Goal: Task Accomplishment & Management: Complete application form

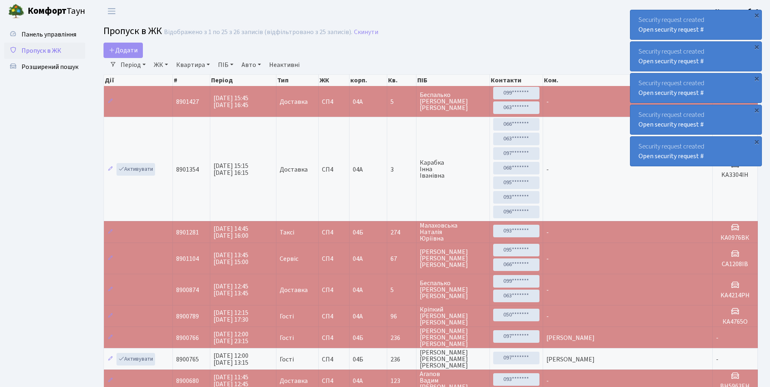
select select "25"
click at [760, 142] on div "Security request created Open security request #" at bounding box center [695, 151] width 131 height 29
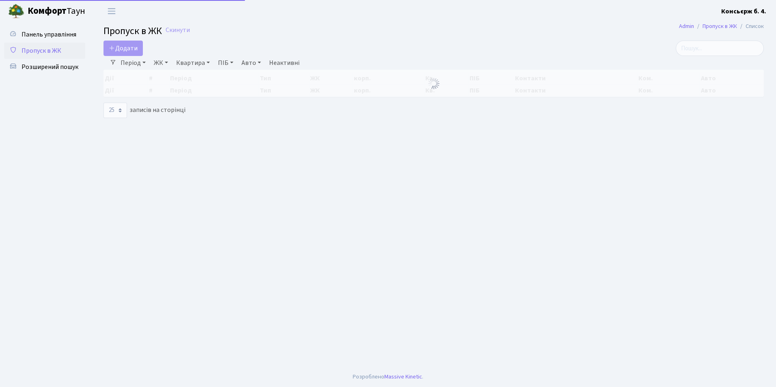
select select "25"
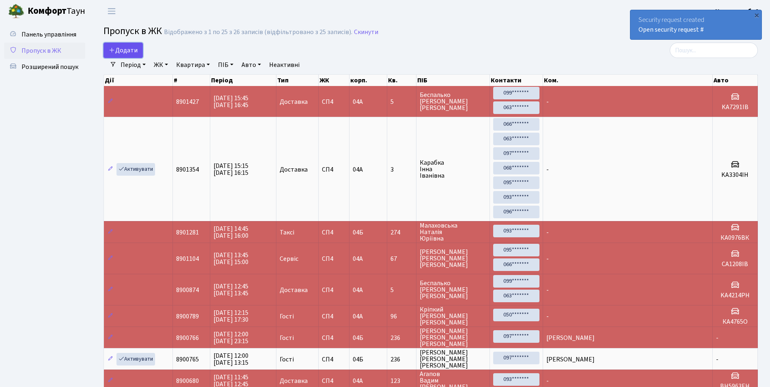
click at [115, 47] on span "Додати" at bounding box center [123, 50] width 29 height 9
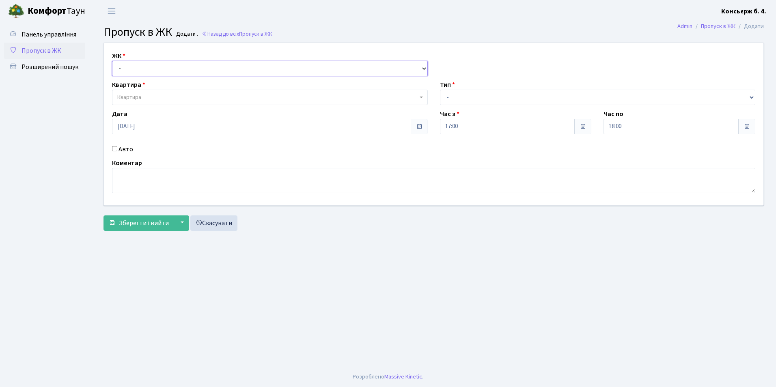
click at [146, 64] on select "- СП4, Столичне шосе, 5" at bounding box center [270, 68] width 316 height 15
select select "325"
click at [112, 61] on select "- СП4, Столичне шосе, 5" at bounding box center [270, 68] width 316 height 15
select select
click at [158, 92] on span "Квартира" at bounding box center [270, 97] width 316 height 15
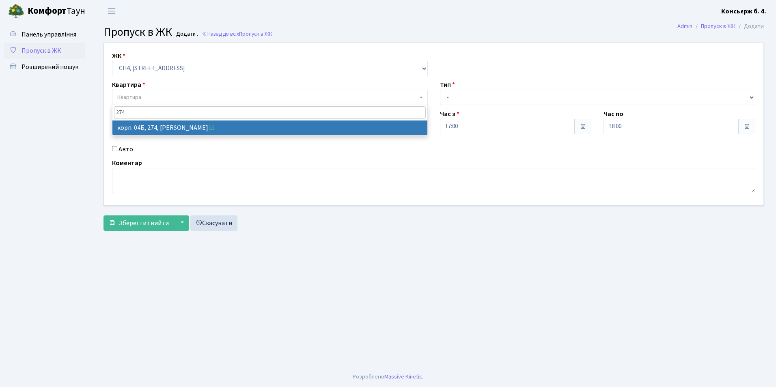
type input "274"
select select "21302"
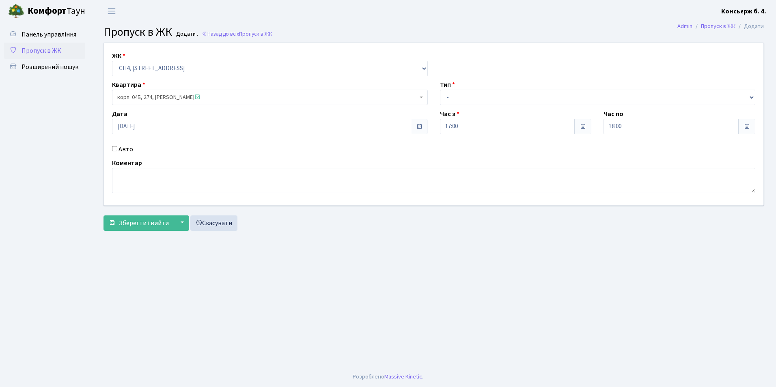
click at [509, 107] on div "ЖК - СП4, Столичне шосе, 5 Квартира корп. 04Б, 274, Малаховська Наталія Юріївна…" at bounding box center [433, 124] width 671 height 162
click at [509, 99] on select "- Доставка Таксі Гості Сервіс" at bounding box center [598, 97] width 316 height 15
select select "1"
click at [440, 90] on select "- Доставка Таксі Гості Сервіс" at bounding box center [598, 97] width 316 height 15
click at [677, 123] on input "18:00" at bounding box center [670, 126] width 135 height 15
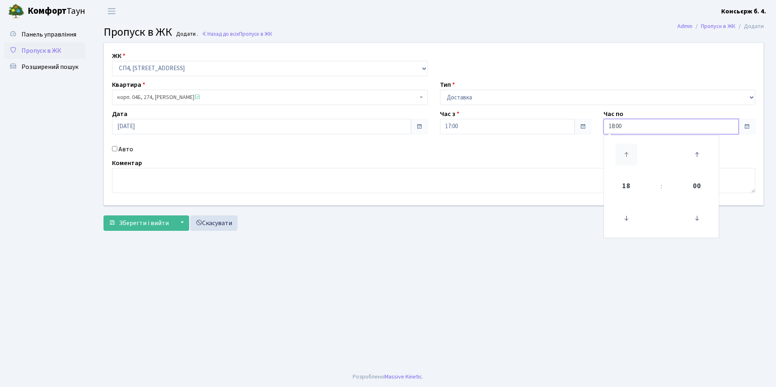
click at [630, 150] on icon at bounding box center [626, 155] width 22 height 22
type input "20:00"
click at [627, 102] on select "- Доставка Таксі Гості Сервіс" at bounding box center [598, 97] width 316 height 15
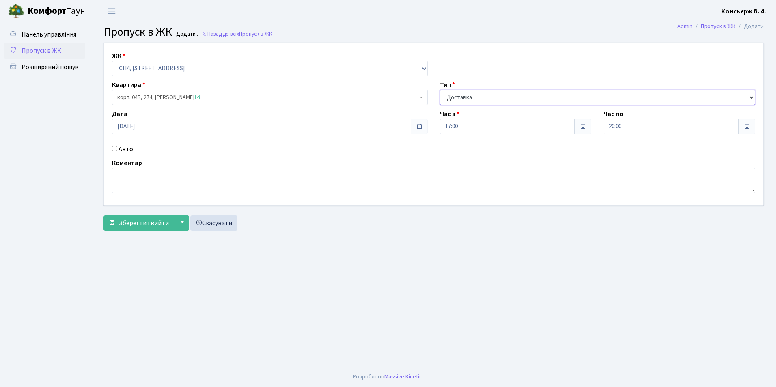
click at [440, 90] on select "- Доставка Таксі Гості Сервіс" at bounding box center [598, 97] width 316 height 15
click at [114, 150] on input "Авто" at bounding box center [114, 148] width 5 height 5
checkbox input "true"
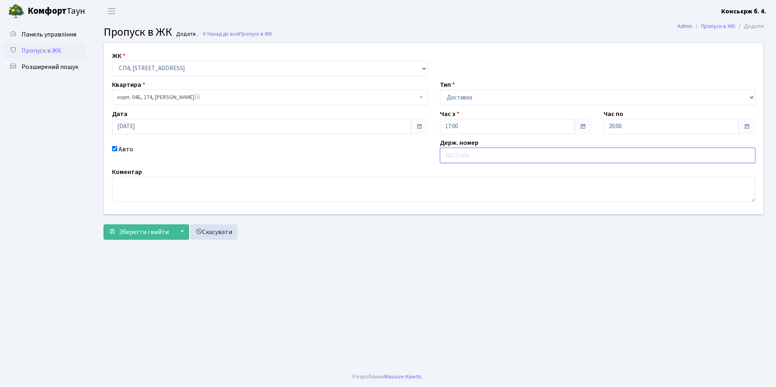
click at [475, 159] on input "text" at bounding box center [598, 155] width 316 height 15
type input "КА0542ЕР"
click at [144, 236] on button "Зберегти і вийти" at bounding box center [138, 231] width 71 height 15
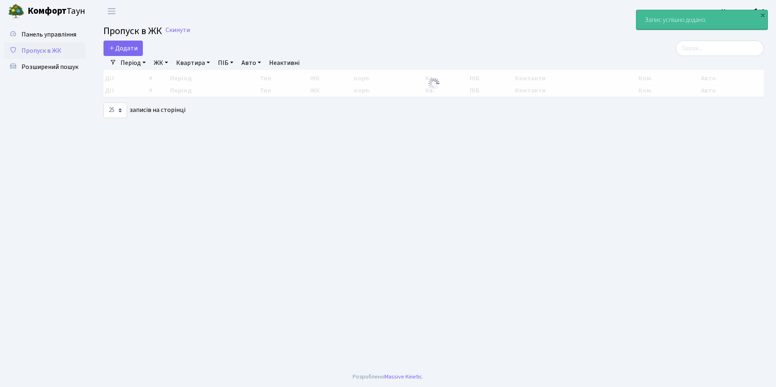
select select "25"
